Goal: Task Accomplishment & Management: Manage account settings

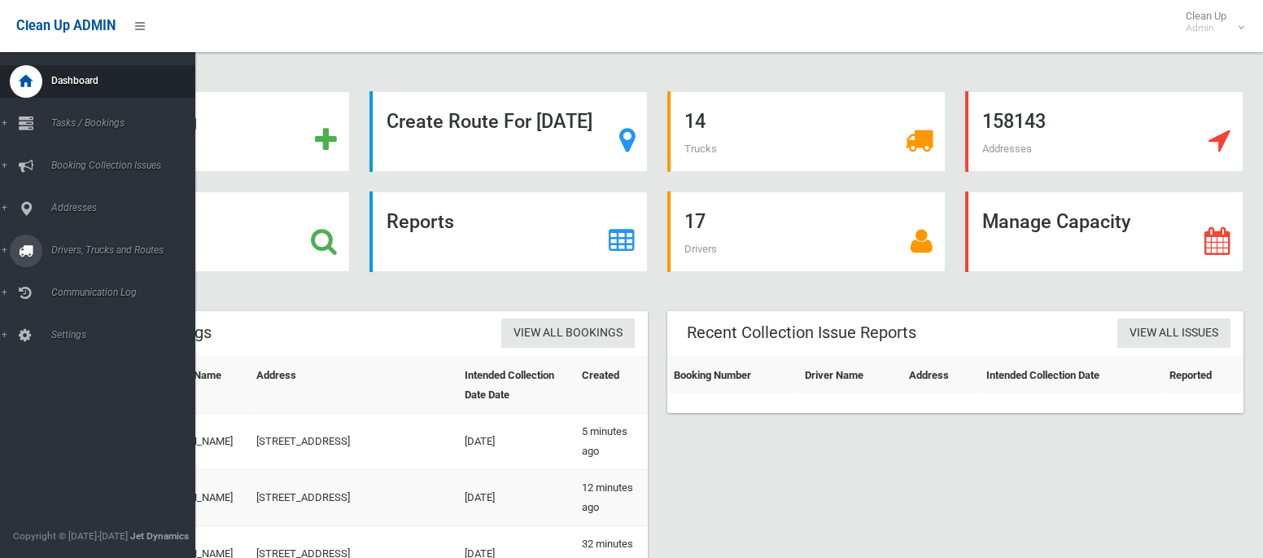
click at [90, 253] on span "Drivers, Trucks and Routes" at bounding box center [120, 249] width 149 height 11
click at [80, 352] on span "Routes" at bounding box center [113, 346] width 135 height 11
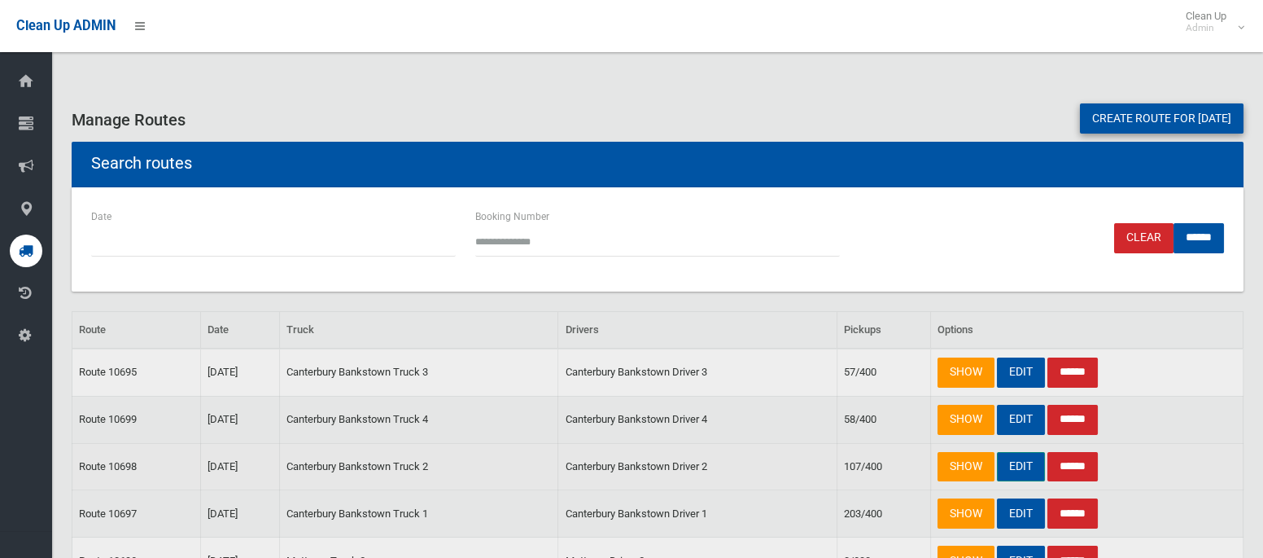
click at [1012, 468] on link "EDIT" at bounding box center [1021, 467] width 48 height 30
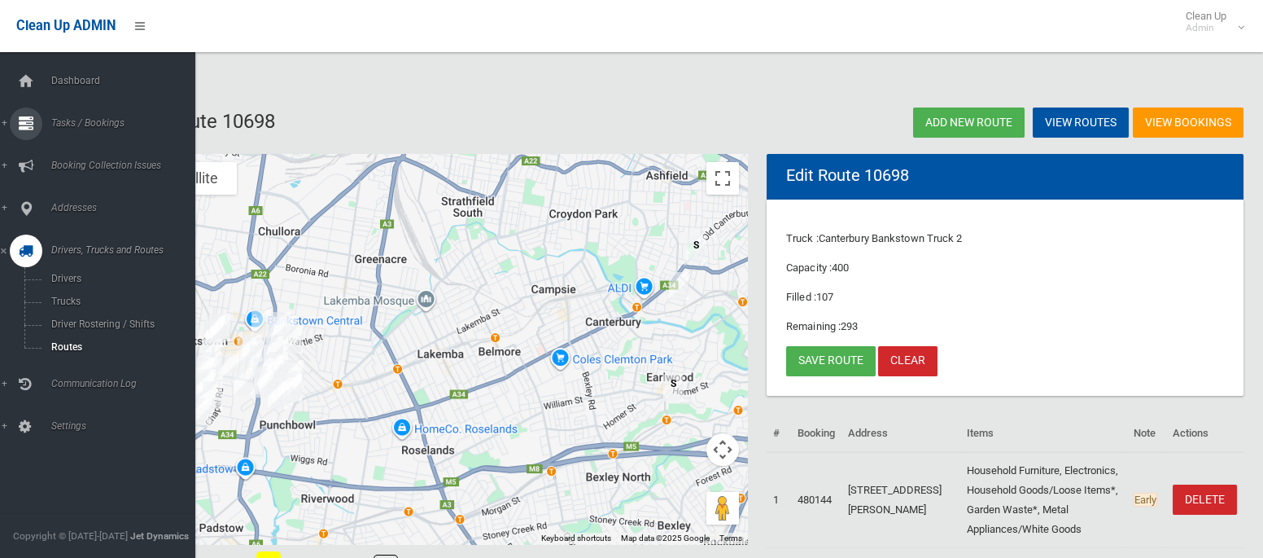
click at [83, 119] on span "Tasks / Bookings" at bounding box center [120, 122] width 149 height 11
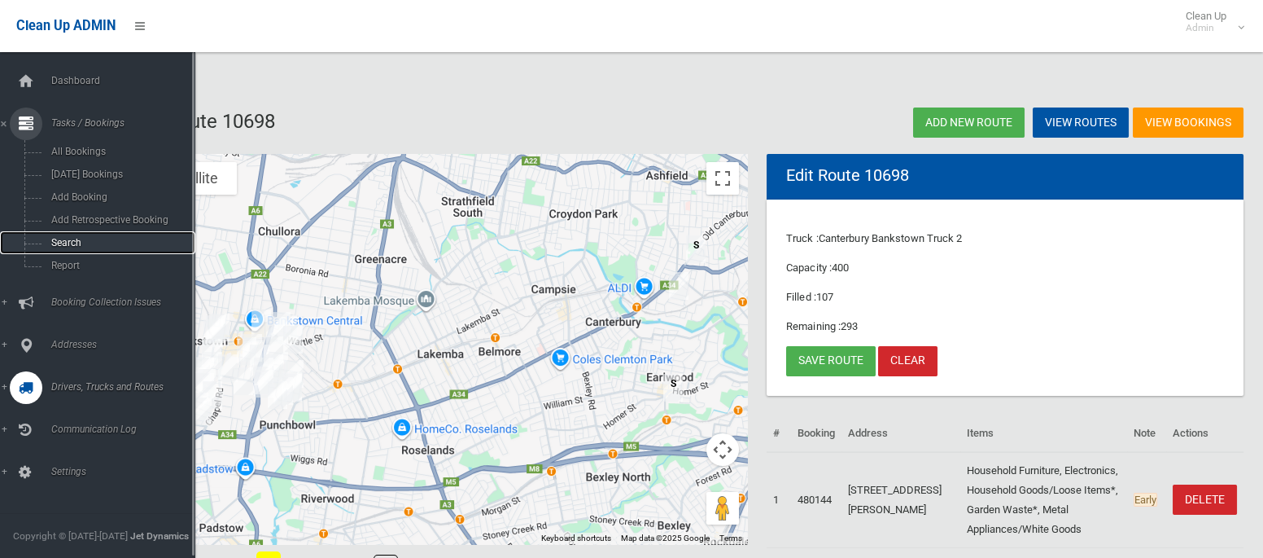
click at [78, 243] on span "Search" at bounding box center [113, 242] width 135 height 11
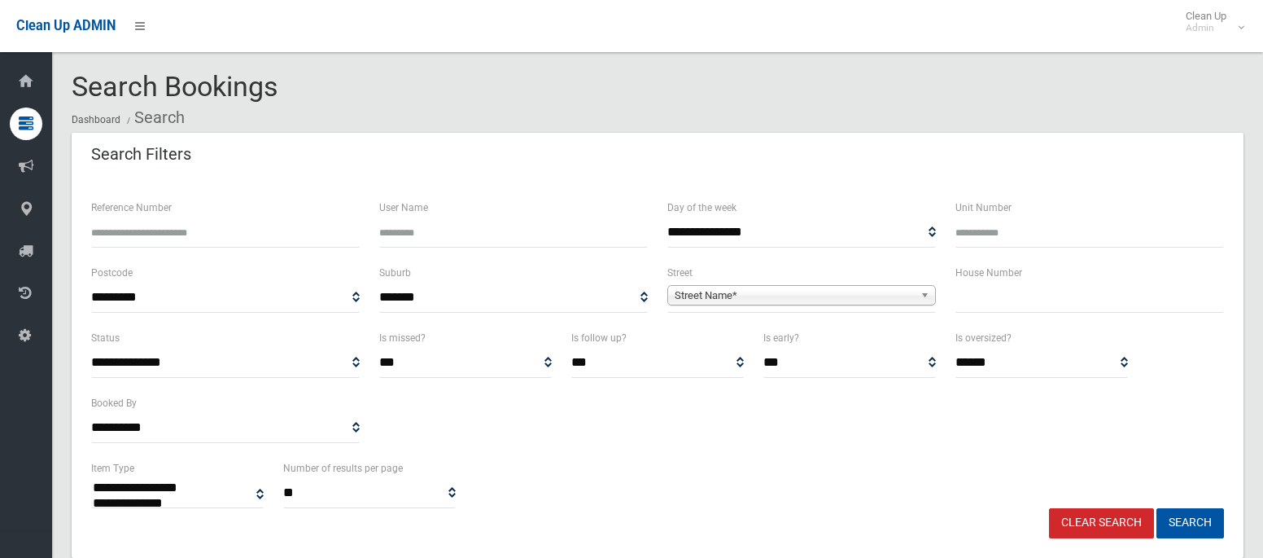
select select
click at [1039, 302] on input "text" at bounding box center [1090, 297] width 269 height 30
type input "**"
click at [849, 290] on span "Street Name*" at bounding box center [794, 296] width 239 height 20
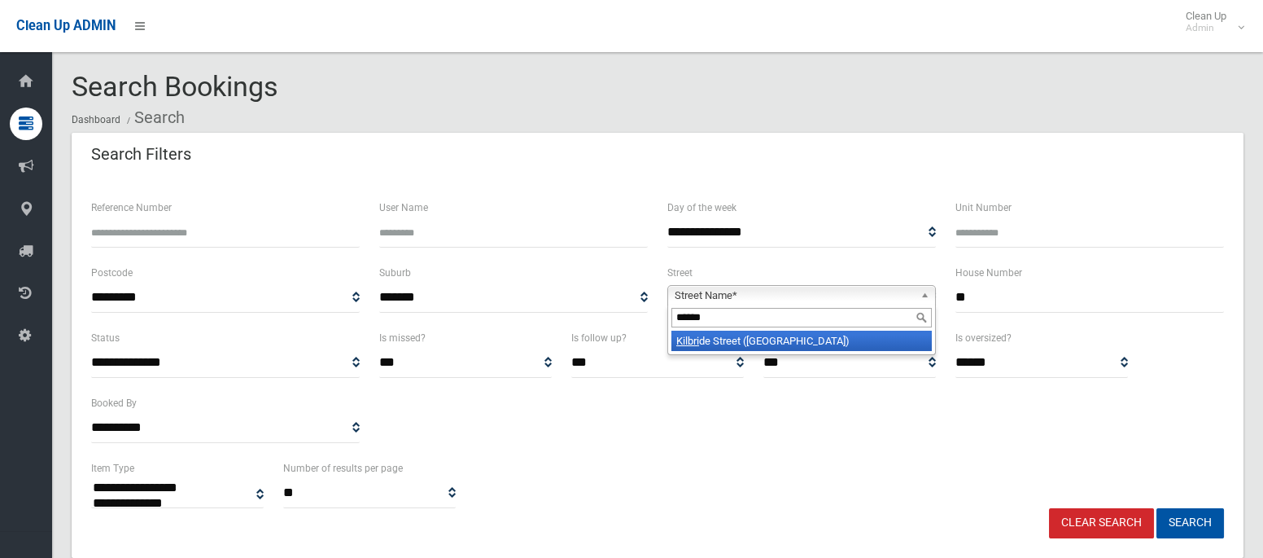
type input "******"
click at [844, 340] on li "Kilbri de Street (HURLSTONE PARK 2193)" at bounding box center [802, 341] width 261 height 20
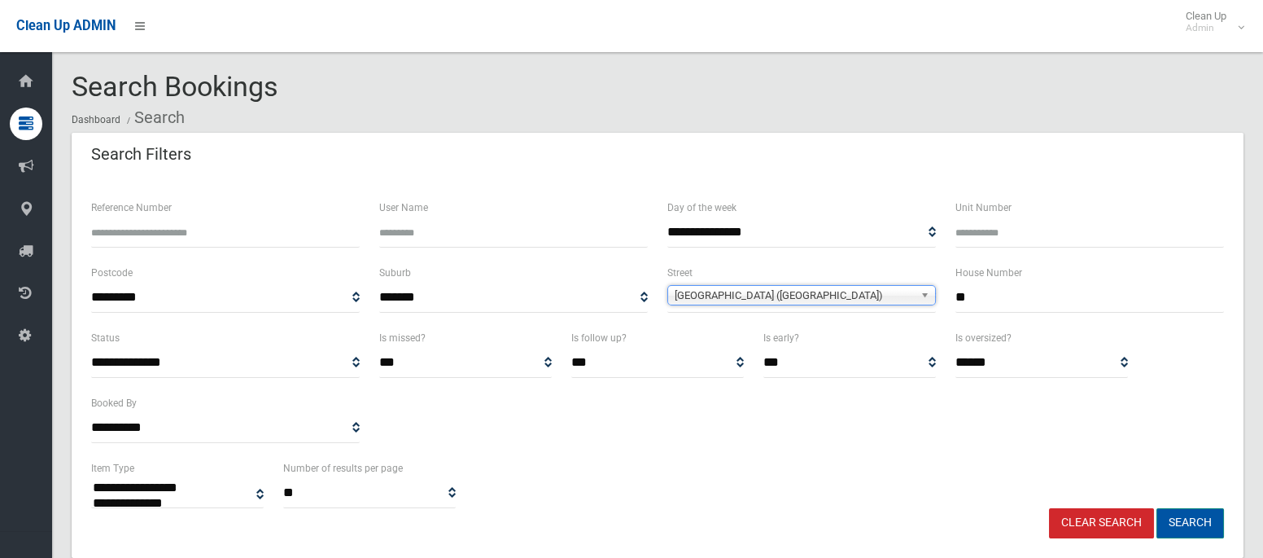
click at [1201, 525] on button "Search" at bounding box center [1191, 523] width 68 height 30
select select
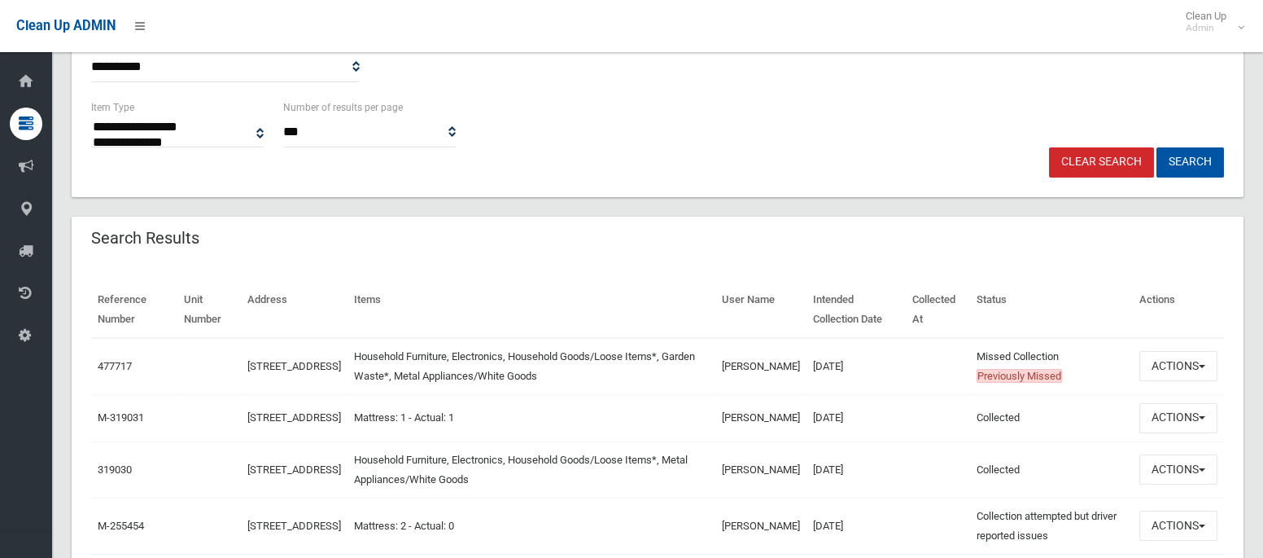
scroll to position [376, 0]
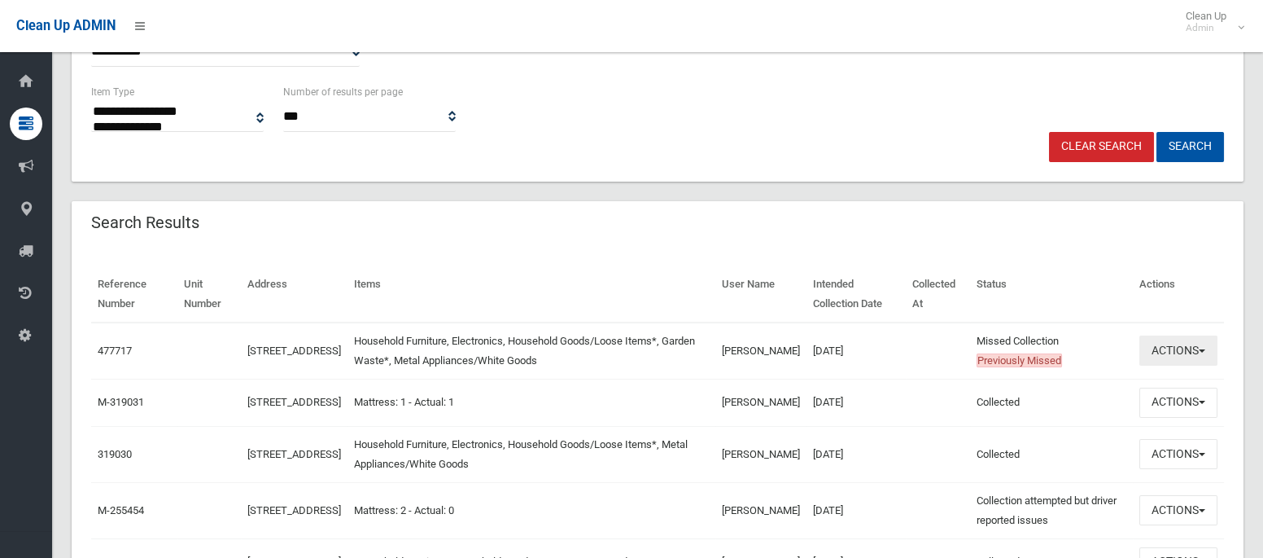
click at [1161, 353] on button "Actions" at bounding box center [1179, 350] width 78 height 30
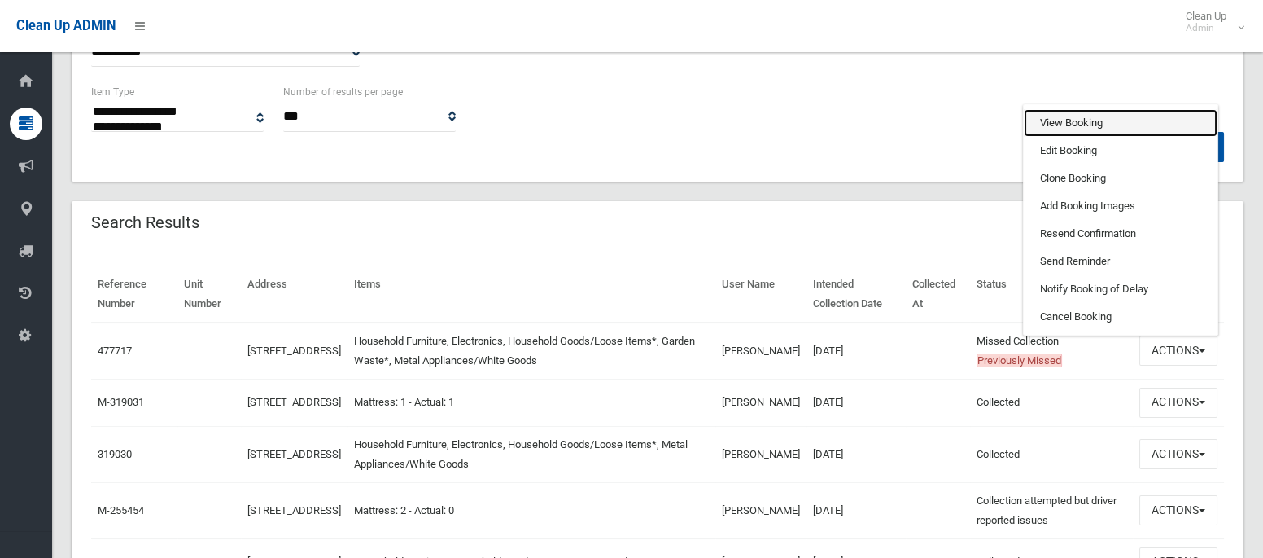
click at [1046, 119] on link "View Booking" at bounding box center [1121, 123] width 194 height 28
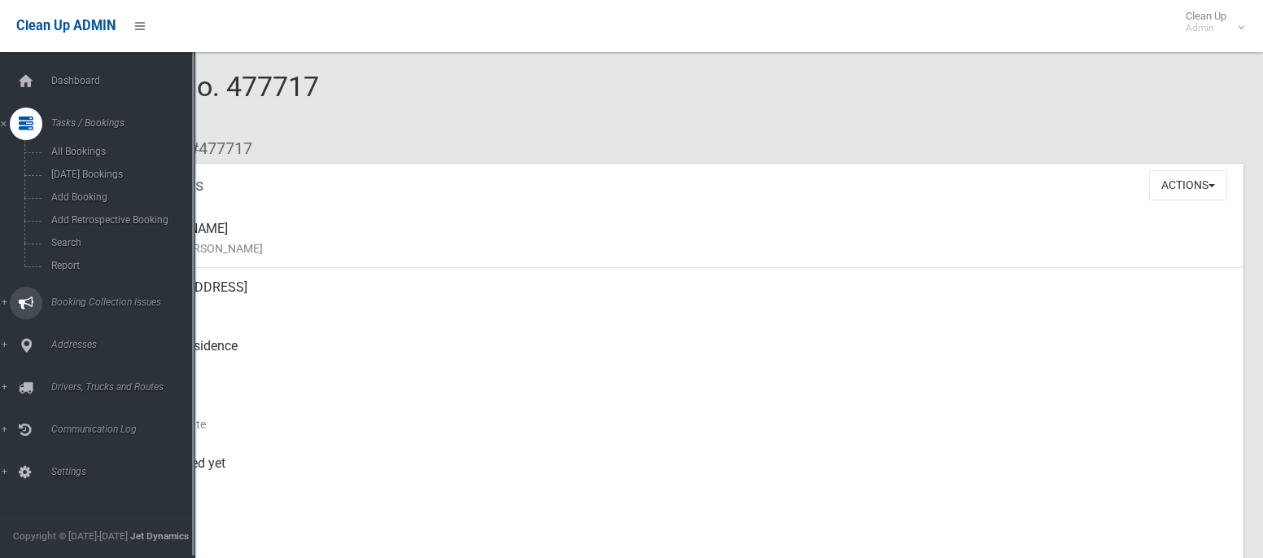
click at [73, 312] on link "Booking Collection Issues" at bounding box center [97, 303] width 195 height 33
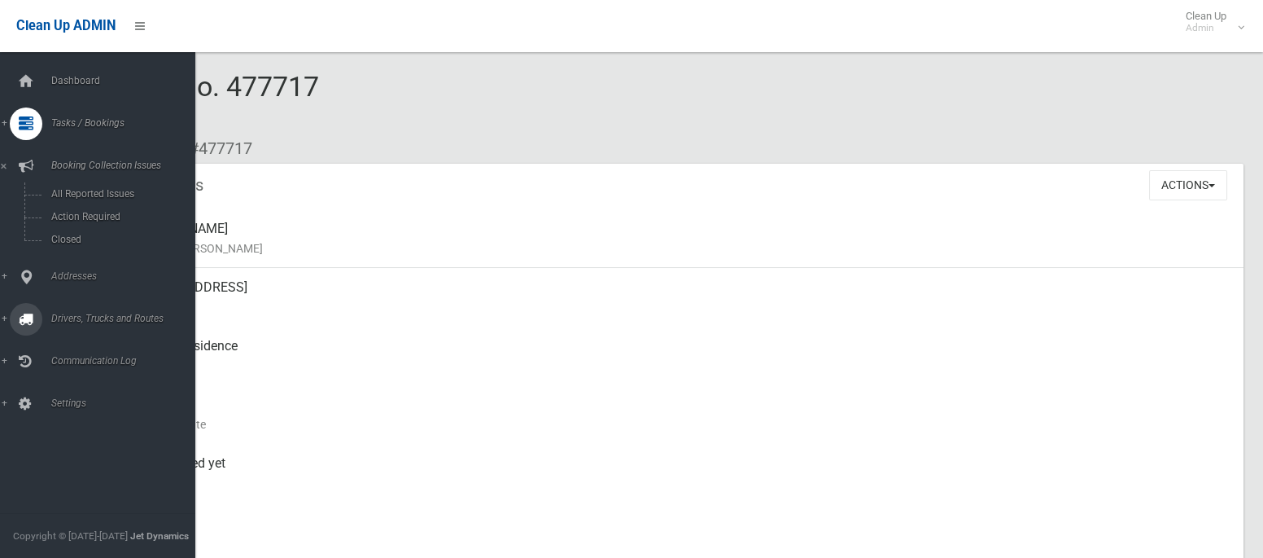
click at [74, 320] on span "Drivers, Trucks and Routes" at bounding box center [120, 318] width 149 height 11
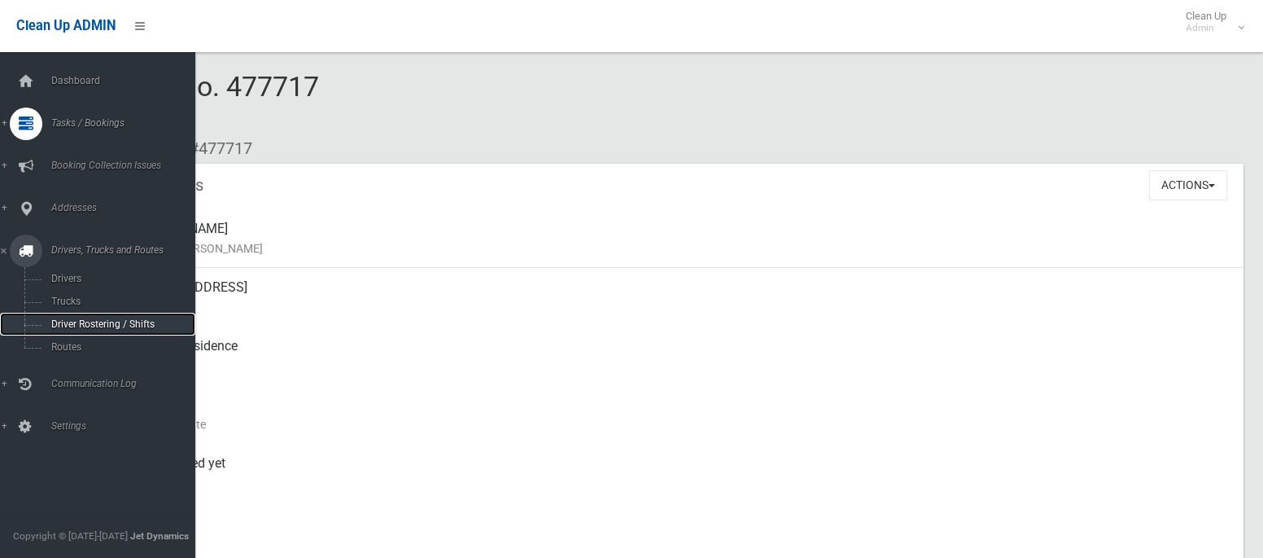
click at [74, 327] on span "Driver Rostering / Shifts" at bounding box center [113, 323] width 135 height 11
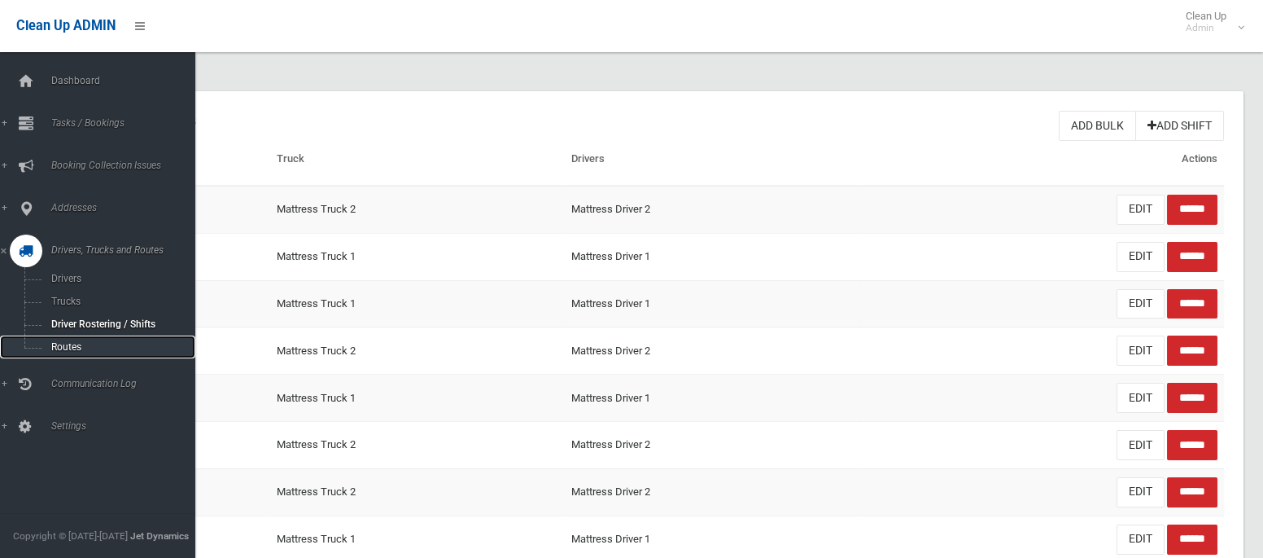
click at [79, 349] on span "Routes" at bounding box center [113, 346] width 135 height 11
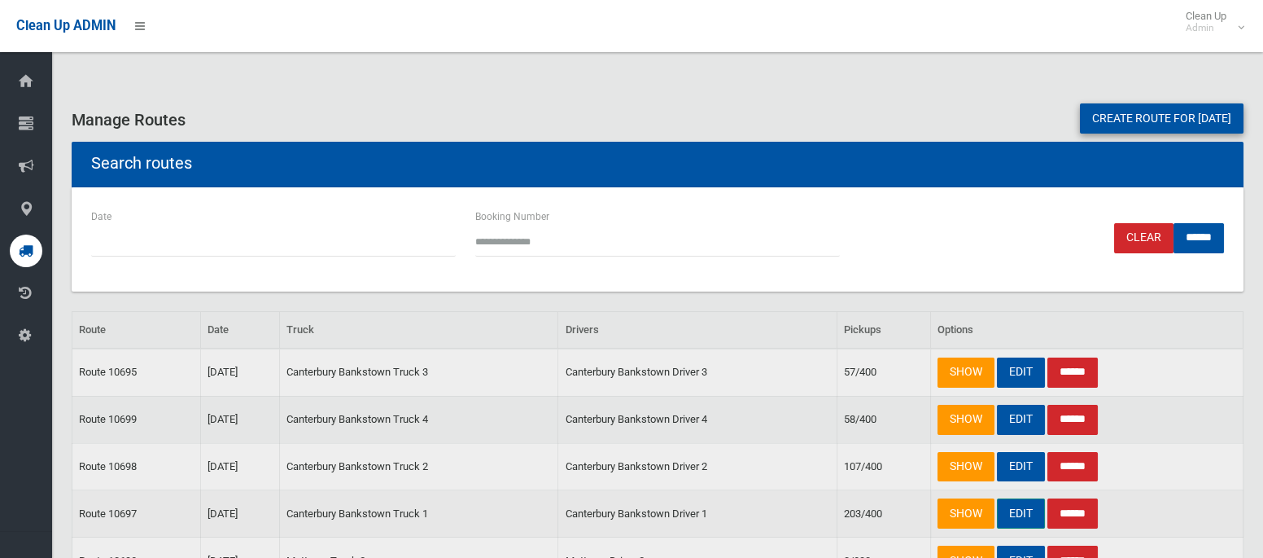
click at [1038, 511] on link "EDIT" at bounding box center [1021, 513] width 48 height 30
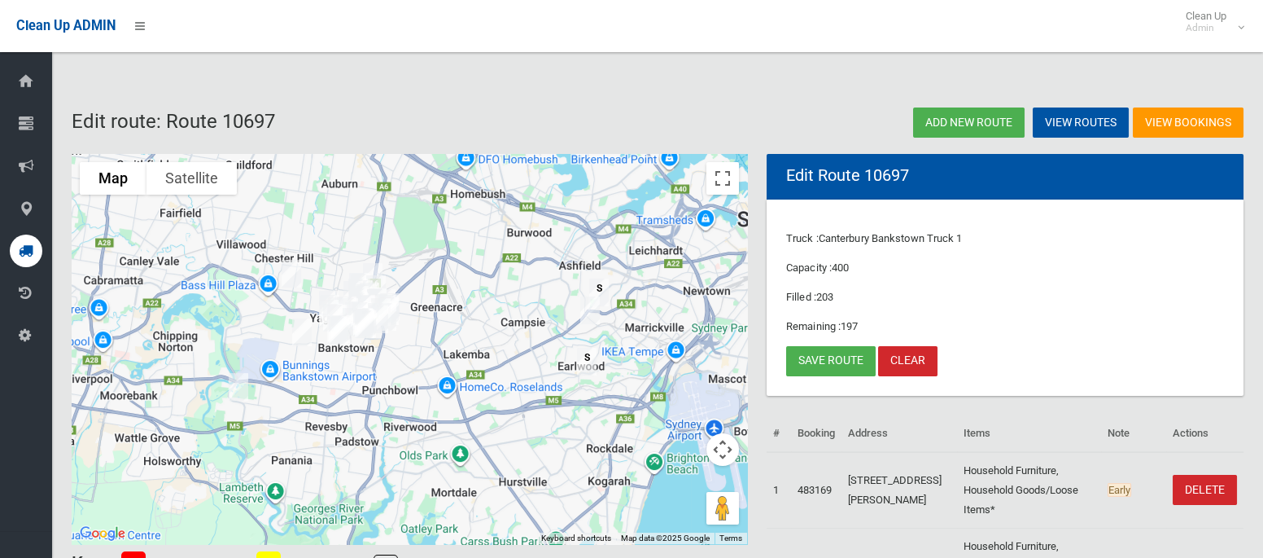
click at [589, 315] on img "49 Kilbride Street, HURLSTONE PARK NSW 2193" at bounding box center [590, 310] width 33 height 41
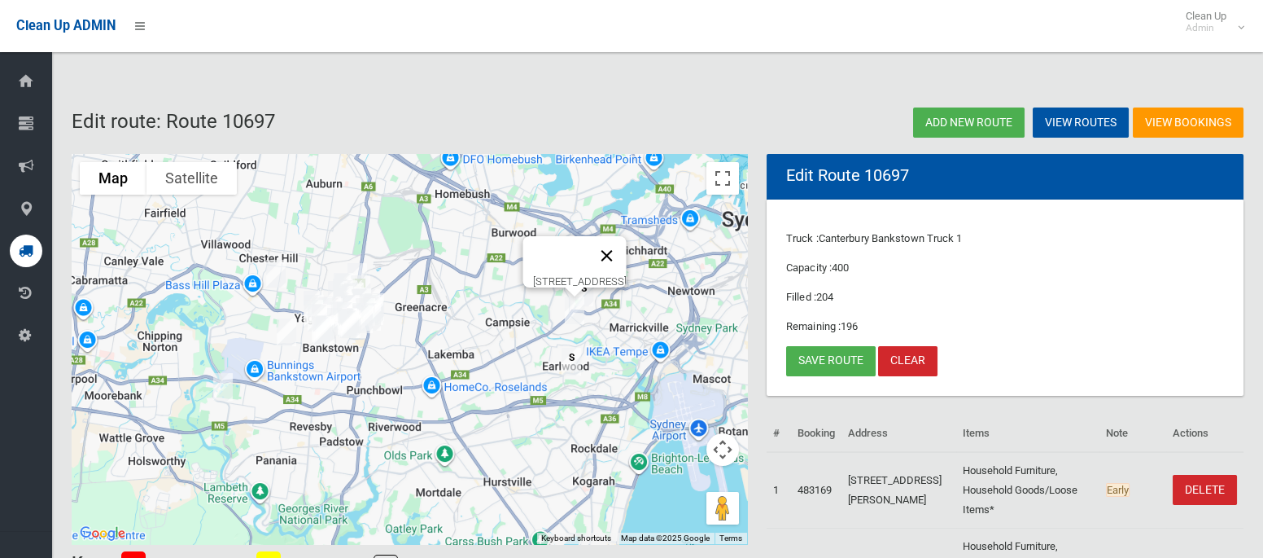
click at [627, 246] on button "Close" at bounding box center [607, 255] width 39 height 39
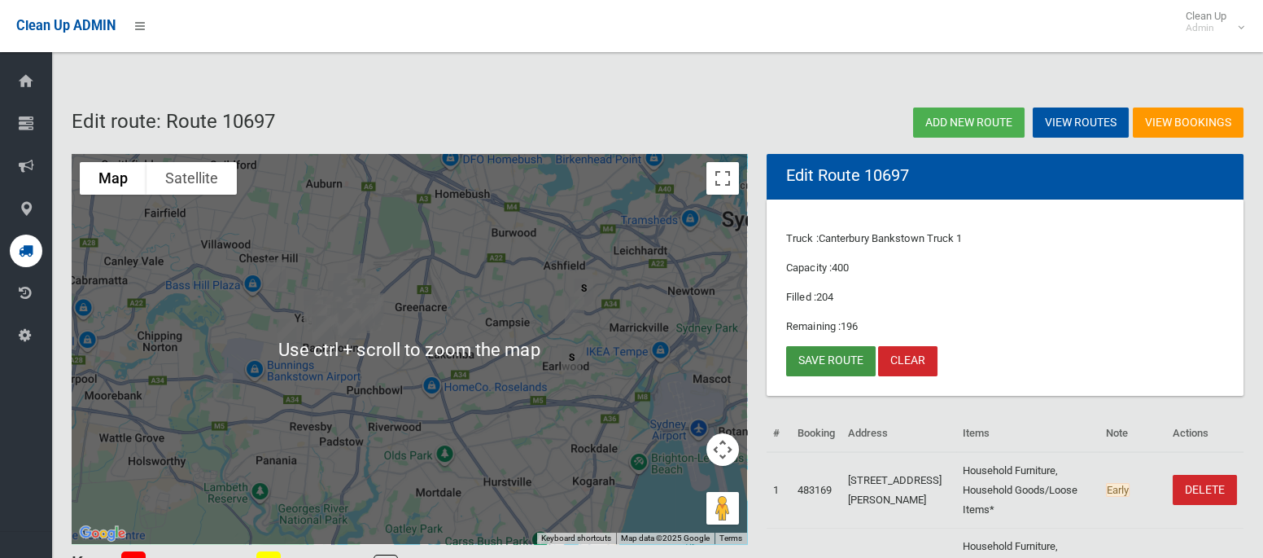
click at [817, 353] on link "Save route" at bounding box center [831, 361] width 90 height 30
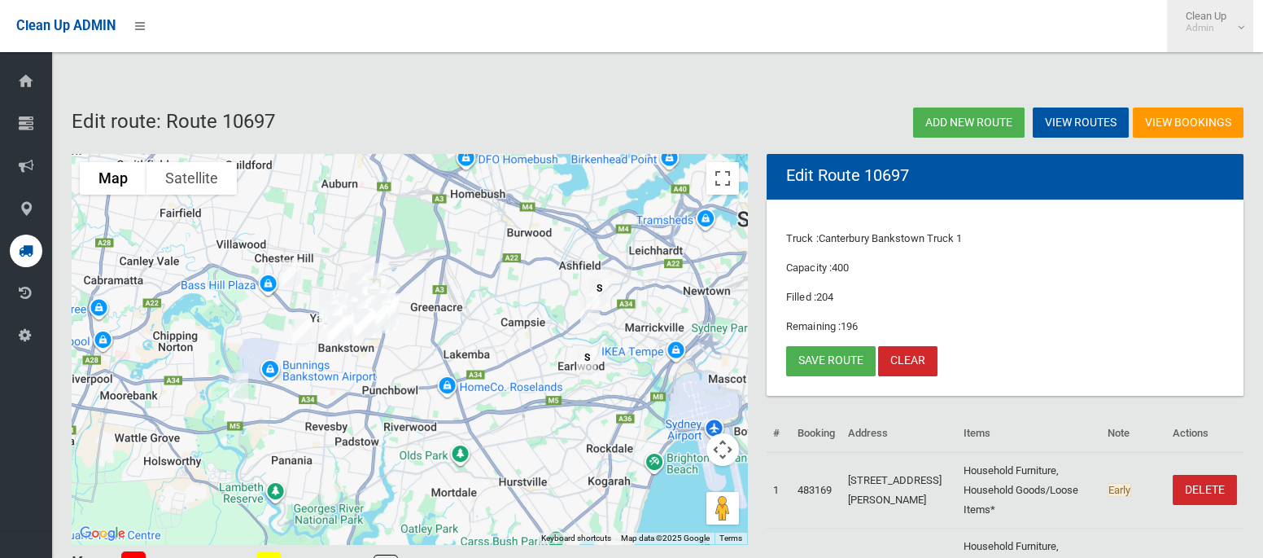
click at [1208, 33] on small "Admin" at bounding box center [1206, 28] width 41 height 12
click at [1206, 77] on link "Logout" at bounding box center [1210, 71] width 85 height 28
